Goal: Task Accomplishment & Management: Use online tool/utility

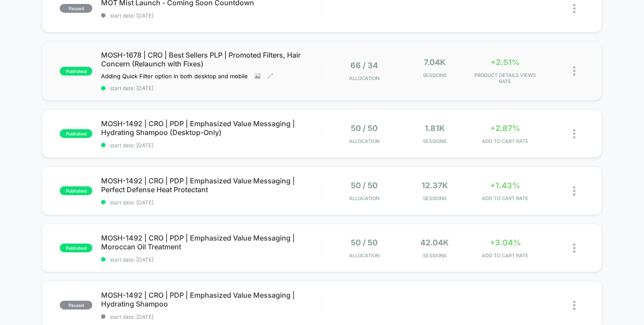
click at [248, 51] on span "MOSH-1678 | CRO | Best Sellers PLP | Promoted Filters, Hair Concern (Relaunch w…" at bounding box center [211, 60] width 221 height 18
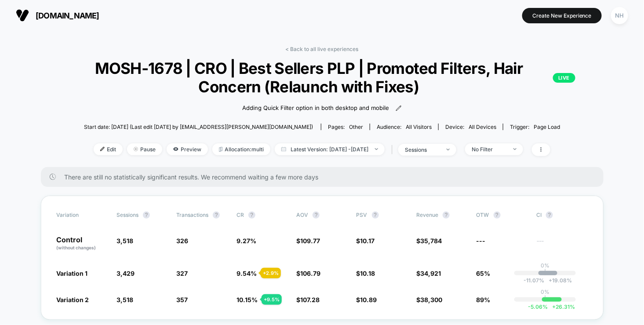
scroll to position [9, 0]
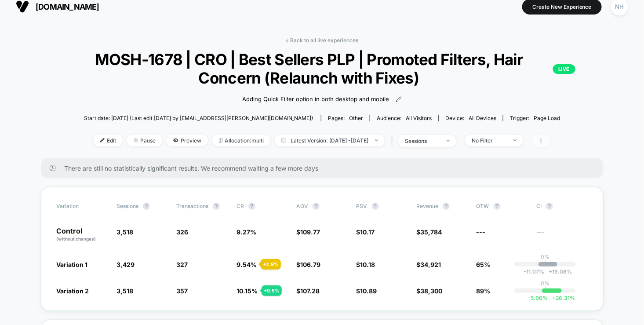
click at [551, 143] on span at bounding box center [541, 141] width 18 height 13
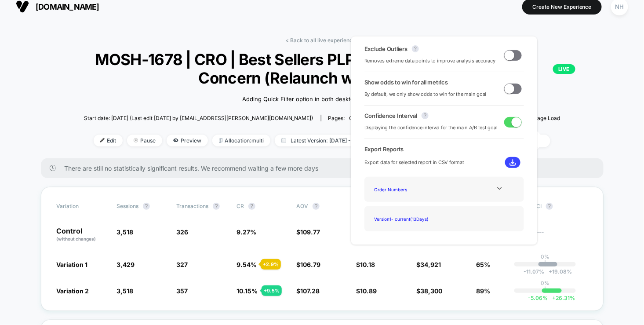
click at [509, 91] on span at bounding box center [510, 89] width 10 height 10
click at [569, 108] on div "< Back to all live experiences MOSH-1678 | CRO | Best Sellers PLP | Promoted Fi…" at bounding box center [322, 97] width 563 height 121
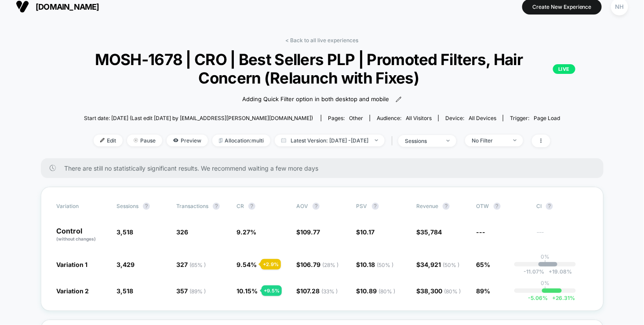
scroll to position [21, 0]
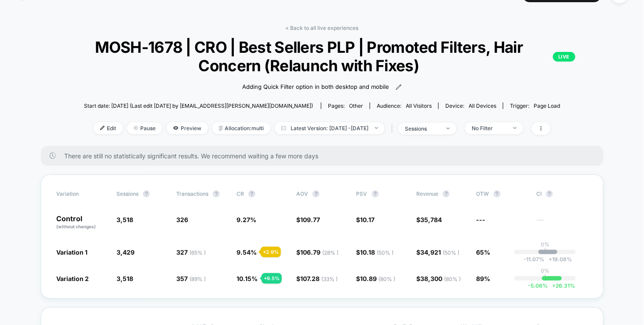
click at [519, 121] on div "< Back to all live experiences MOSH-1678 | CRO | Best Sellers PLP | Promoted Fi…" at bounding box center [322, 85] width 563 height 121
click at [519, 131] on span "No Filter" at bounding box center [494, 128] width 58 height 12
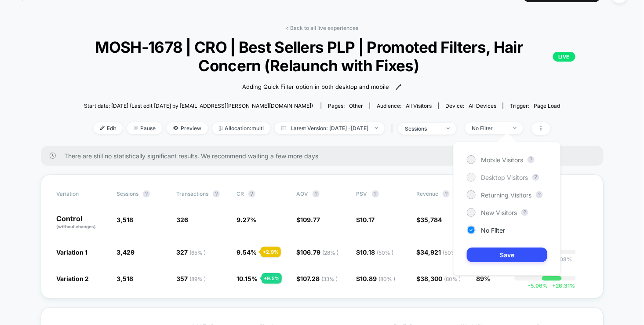
click at [514, 173] on div "Desktop Visitors" at bounding box center [497, 177] width 61 height 9
click at [527, 254] on button "Save" at bounding box center [507, 255] width 80 height 15
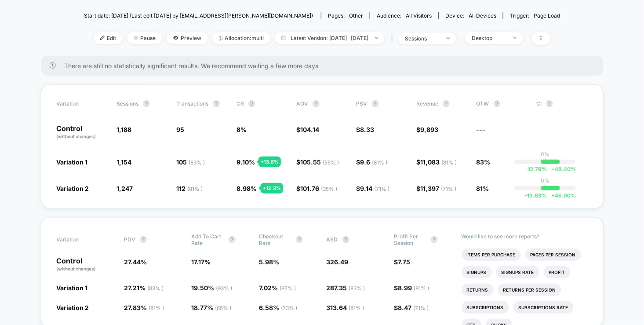
scroll to position [123, 0]
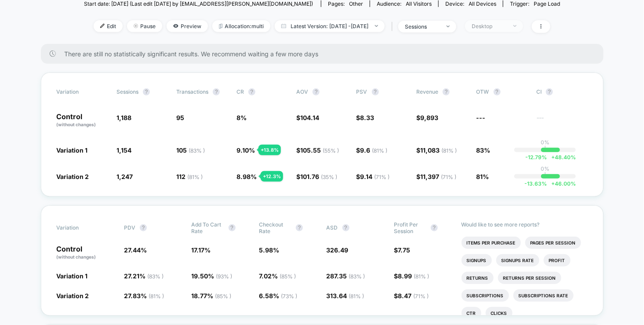
click at [507, 23] on div "Desktop" at bounding box center [489, 26] width 35 height 7
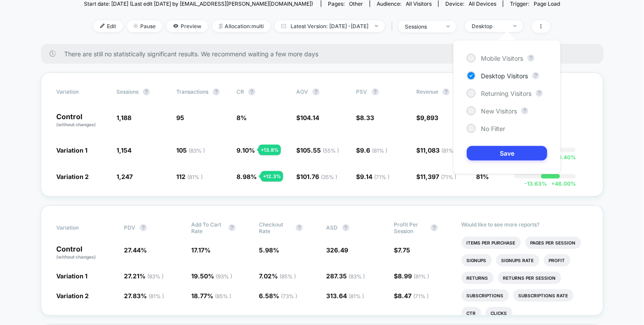
click at [518, 53] on div "Mobile Visitors ? Desktop Visitors ? Returning Visitors ? New Visitors ? No Fil…" at bounding box center [507, 107] width 108 height 134
click at [518, 58] on span "Mobile Visitors" at bounding box center [502, 58] width 42 height 7
click at [530, 147] on button "Save" at bounding box center [507, 153] width 80 height 15
